Goal: Task Accomplishment & Management: Complete application form

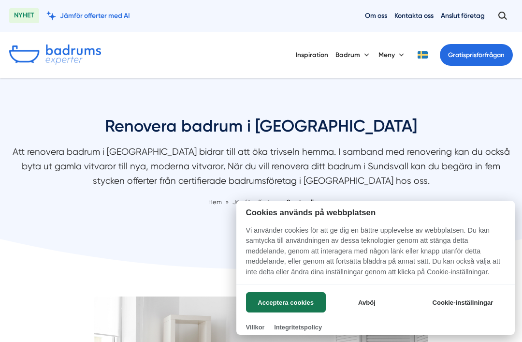
click at [373, 300] on button "Avböj" at bounding box center [366, 302] width 77 height 20
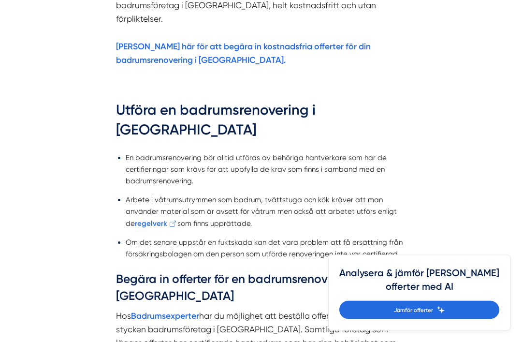
scroll to position [794, 0]
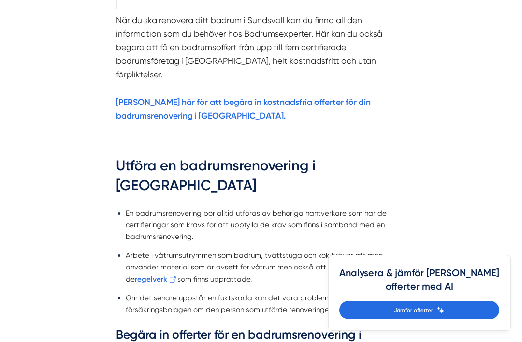
scroll to position [710, 0]
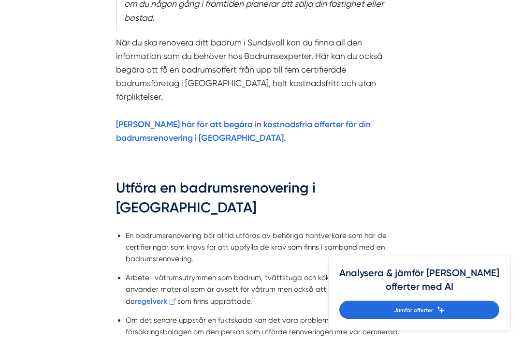
click at [184, 119] on strong "[PERSON_NAME] här för att begära in kostnadsfria offerter för din badrumsrenove…" at bounding box center [243, 131] width 255 height 24
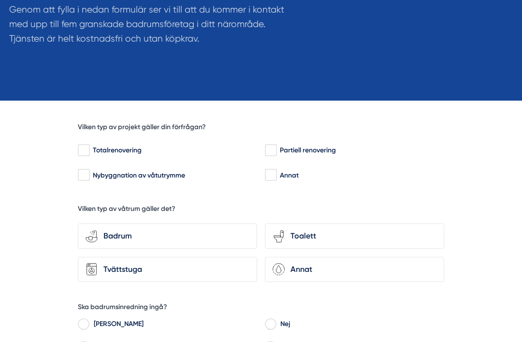
scroll to position [199, 0]
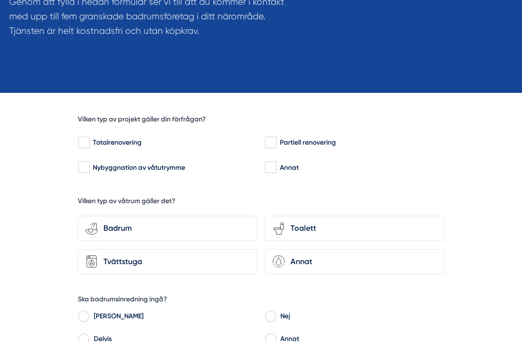
click at [82, 140] on input "Totalrenovering" at bounding box center [83, 143] width 11 height 10
checkbox input "true"
click at [159, 223] on div "Badrum" at bounding box center [174, 228] width 152 height 13
click at [0, 0] on input "bathroom-tub-towel Badrum" at bounding box center [0, 0] width 0 height 0
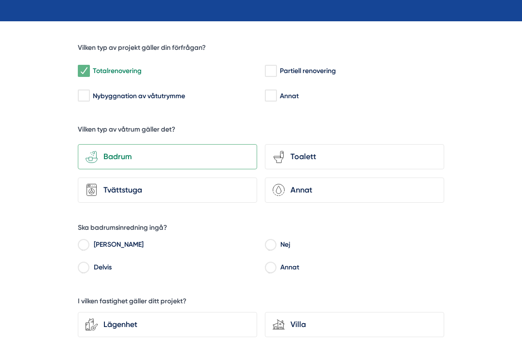
scroll to position [274, 0]
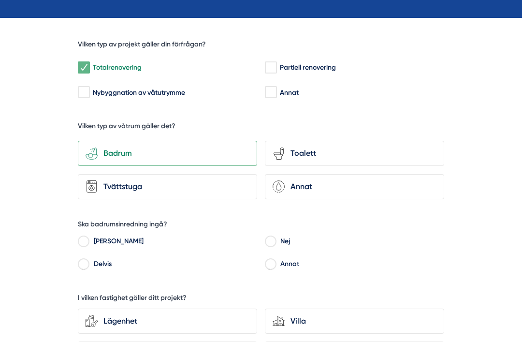
click at [94, 235] on label "[PERSON_NAME]" at bounding box center [173, 242] width 169 height 14
click at [89, 238] on input "[PERSON_NAME]" at bounding box center [83, 242] width 11 height 9
radio input "true"
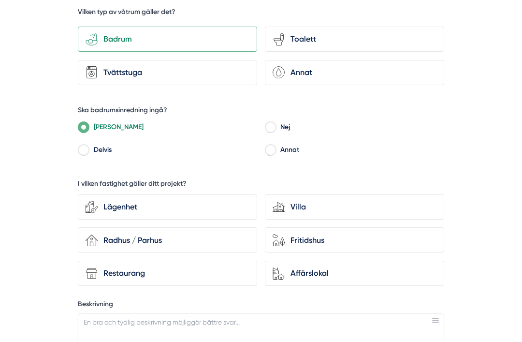
scroll to position [402, 0]
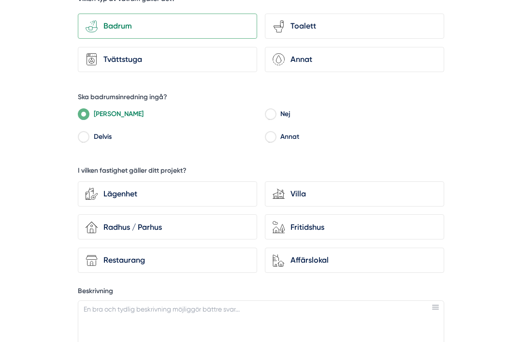
click at [83, 136] on input "Delvis" at bounding box center [83, 138] width 11 height 9
radio input "true"
click at [205, 188] on div "Lägenhet" at bounding box center [174, 194] width 152 height 13
click at [0, 0] on input "Lägenhet" at bounding box center [0, 0] width 0 height 0
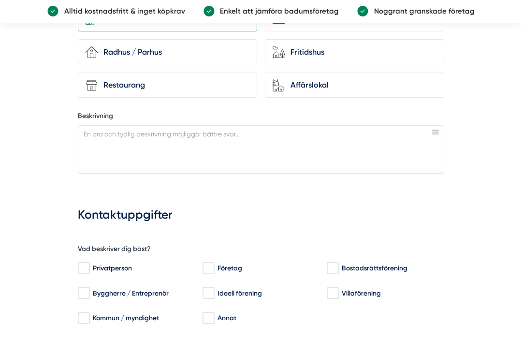
scroll to position [577, 0]
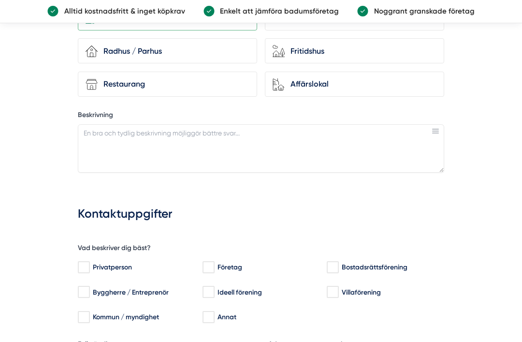
click at [83, 262] on input "Privatperson" at bounding box center [83, 267] width 11 height 10
checkbox input "true"
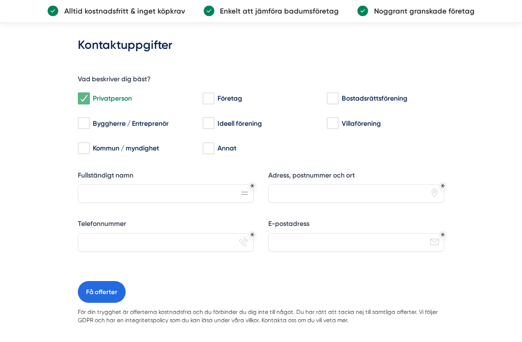
scroll to position [774, 0]
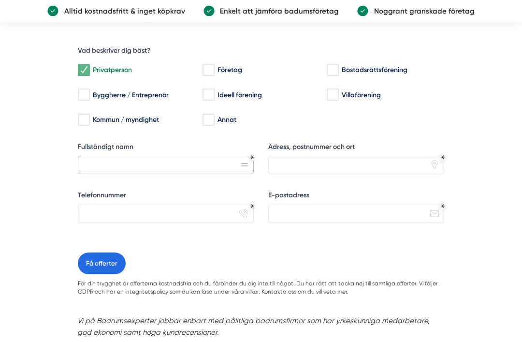
click at [122, 156] on input "Fullständigt namn" at bounding box center [166, 165] width 176 height 18
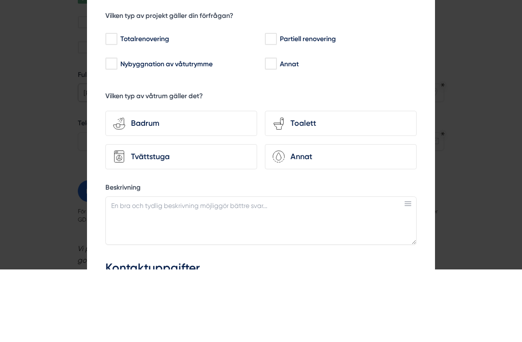
type input "Jessica Myhr"
click at [485, 119] on div at bounding box center [261, 171] width 522 height 342
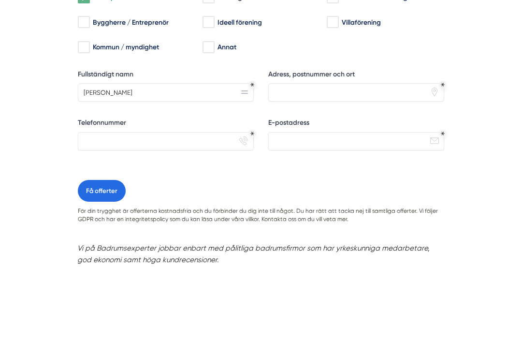
scroll to position [847, 0]
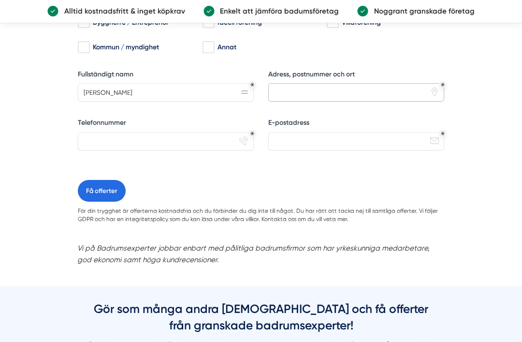
click at [364, 89] on input "Adress, postnummer och ort" at bounding box center [356, 92] width 176 height 18
type input "Malmövägen 52, 85730"
click at [163, 132] on input "Telefonnummer" at bounding box center [166, 141] width 176 height 18
type input "0762562171"
click at [332, 134] on input "E-postadress" at bounding box center [356, 141] width 176 height 18
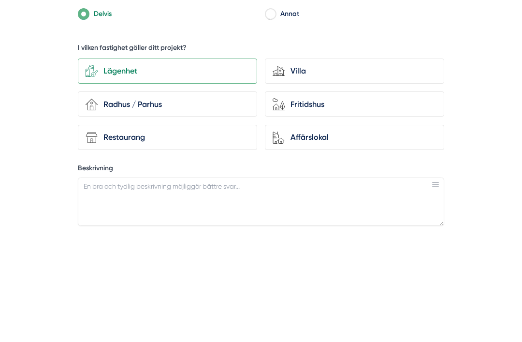
scroll to position [413, 0]
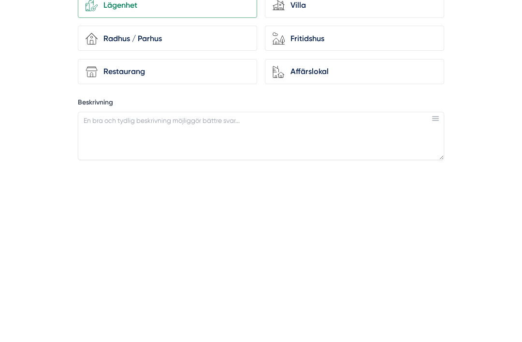
type input "jessica_myhr@hotmail.com"
click at [187, 210] on div "Radhus / Parhus" at bounding box center [174, 216] width 152 height 13
click at [0, 0] on input "house-3 Radhus / Parhus" at bounding box center [0, 0] width 0 height 0
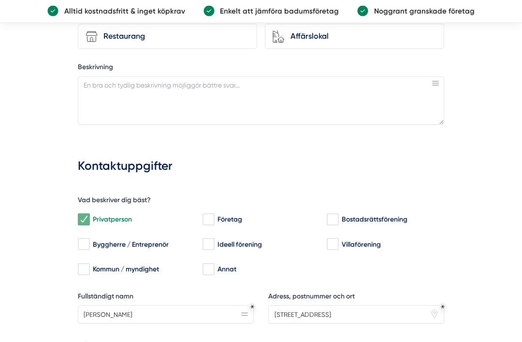
scroll to position [625, 0]
click at [182, 78] on textarea "Beskrivning" at bounding box center [261, 100] width 366 height 48
click at [221, 78] on textarea "Bor i radhuslägenhet. Har två badrum som jag vill renovera. Vill ha offert på b…" at bounding box center [261, 100] width 366 height 48
click at [283, 82] on textarea "Bor i radhuslägenhet. Har två badrum som jag vill renovera. Vill ha offert på b…" at bounding box center [261, 100] width 366 height 48
click at [231, 81] on textarea "Bor i radhuslägenhet. Har två badrum som jag vill renovera. Vill ha offert på b…" at bounding box center [261, 100] width 366 height 48
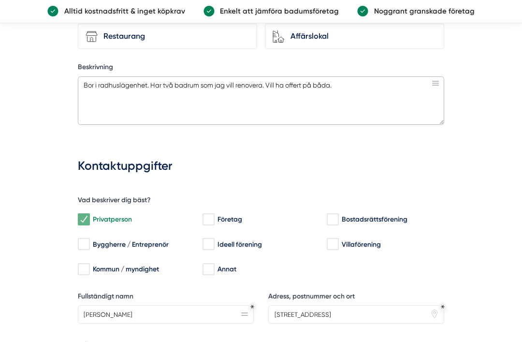
scroll to position [622, 0]
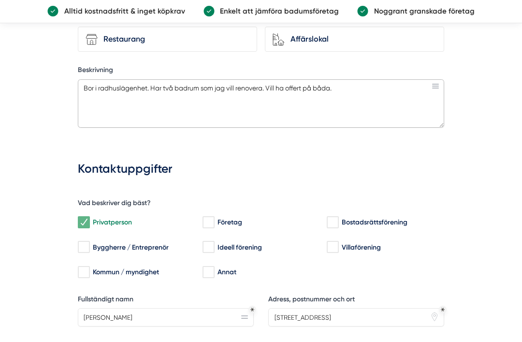
click at [293, 84] on textarea "Bor i radhuslägenhet. Har två badrum som jag vill renovera. Vill ha offert på b…" at bounding box center [261, 103] width 366 height 48
click at [240, 86] on textarea "Bor i radhuslägenhet. Har två badrum som jag vill renovera. Vill ha offert på b…" at bounding box center [261, 103] width 366 height 48
click at [272, 89] on textarea "Bor i radhuslägenhet. Har två badrum som behöver renovera. Vill ha offert på bå…" at bounding box center [261, 103] width 366 height 48
click at [285, 90] on textarea "Bor i radhuslägenhet. Har två badrum som behöver renoveras, Vill ha offert på b…" at bounding box center [261, 103] width 366 height 48
click at [282, 82] on textarea "Bor i radhuslägenhet. Har två badrum som behöver renoveras, Vill ha offert på b…" at bounding box center [261, 103] width 366 height 48
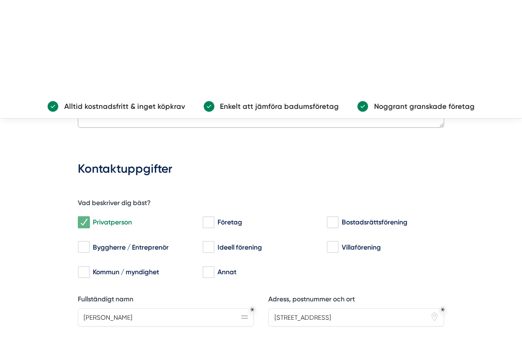
scroll to position [733, 0]
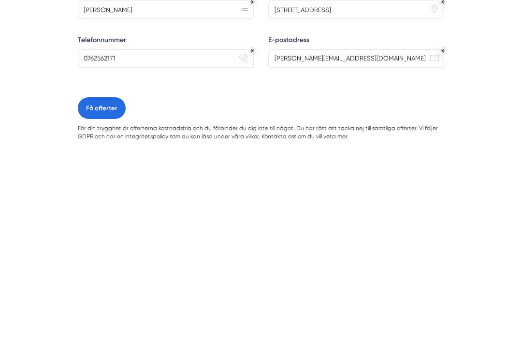
type textarea "Bor i radhuslägenhet. Har två badrum som behöver renoveras, vill ha offert på b…"
click at [93, 294] on button "Få offerter" at bounding box center [102, 305] width 48 height 22
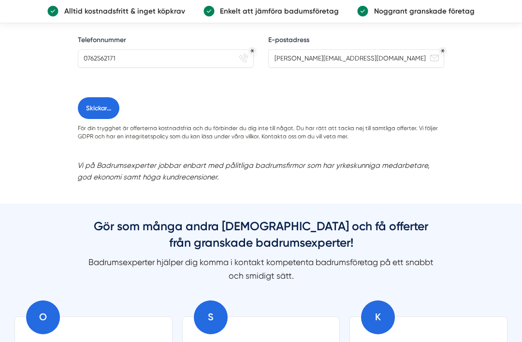
scroll to position [0, 0]
